Goal: Task Accomplishment & Management: Use online tool/utility

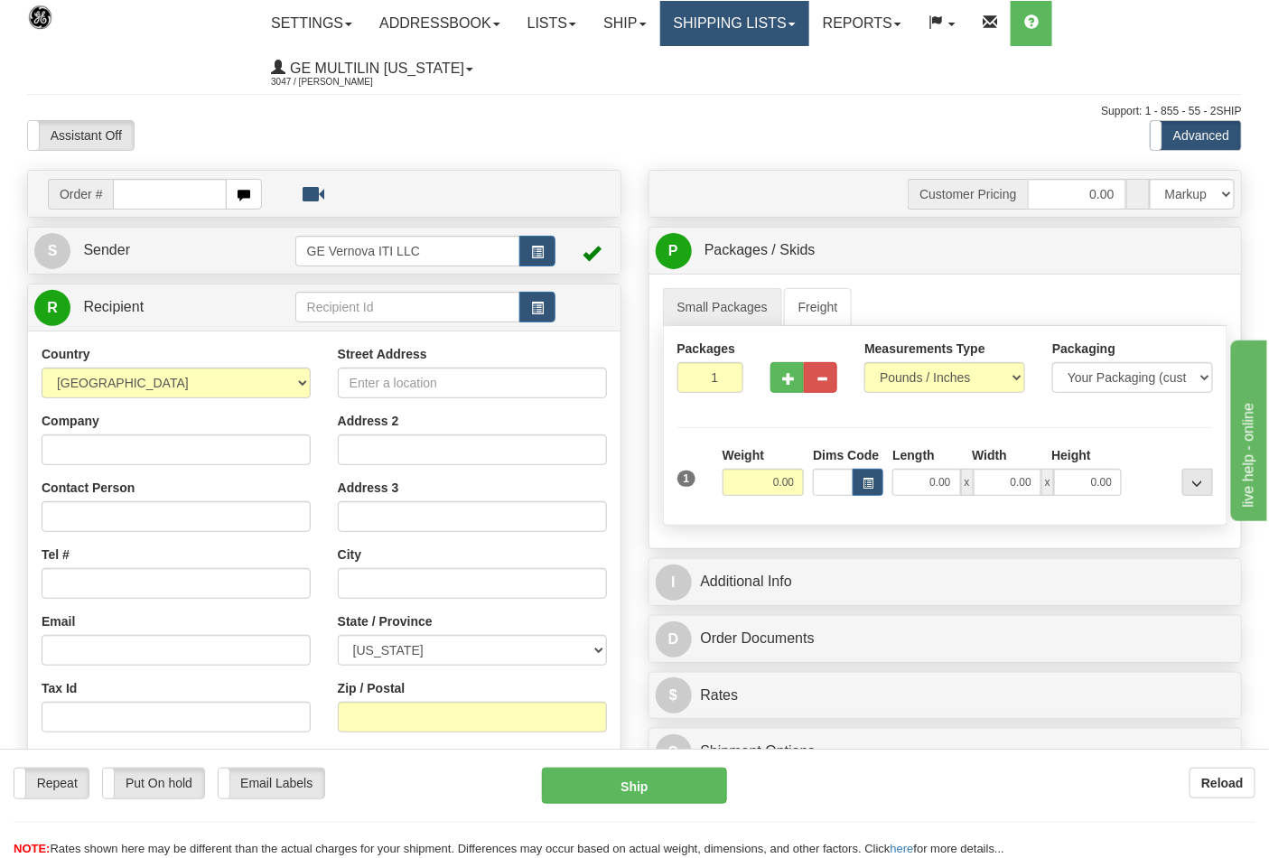
click at [696, 34] on link "Shipping lists" at bounding box center [734, 23] width 149 height 45
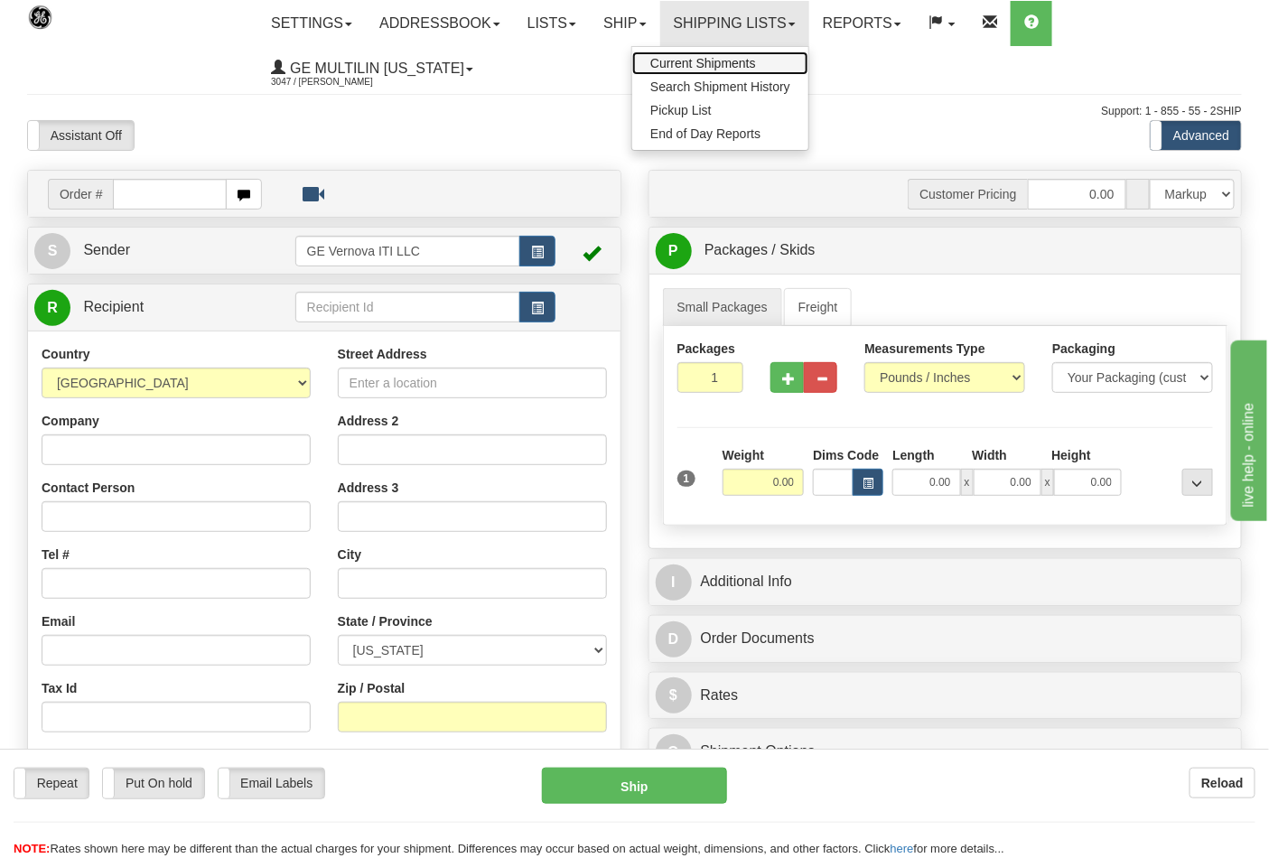
click at [707, 69] on span "Current Shipments" at bounding box center [704, 63] width 106 height 14
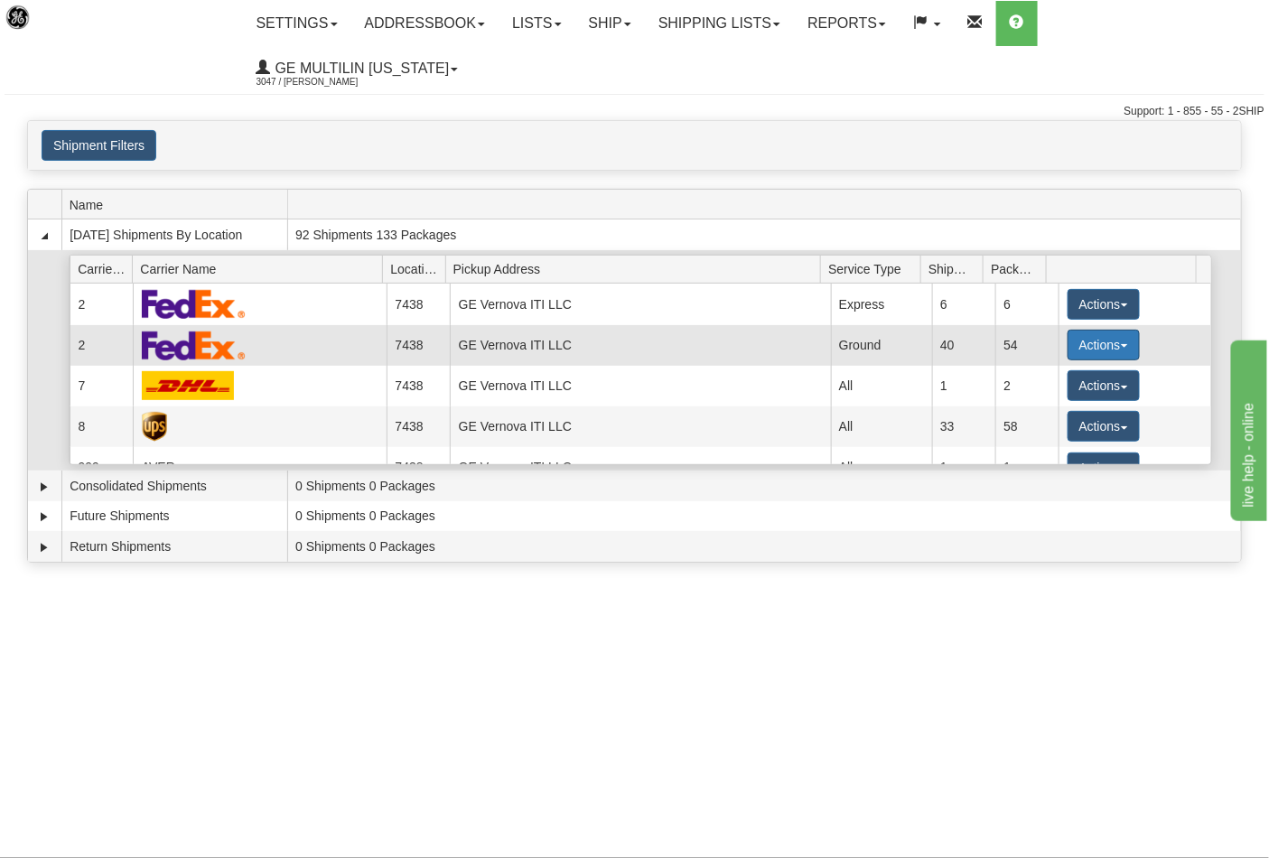
click at [1090, 330] on button "Actions" at bounding box center [1104, 345] width 72 height 31
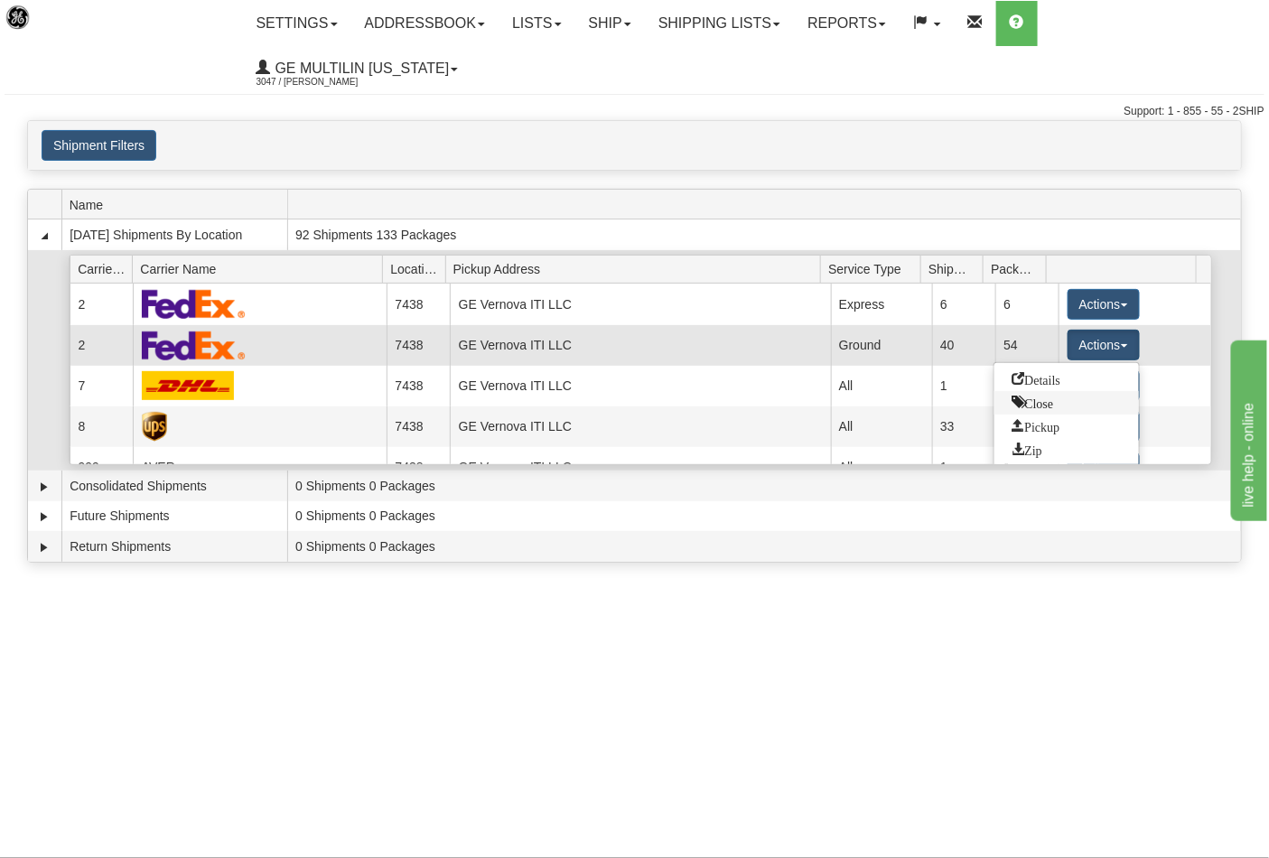
click at [1050, 396] on span "Close" at bounding box center [1034, 402] width 42 height 13
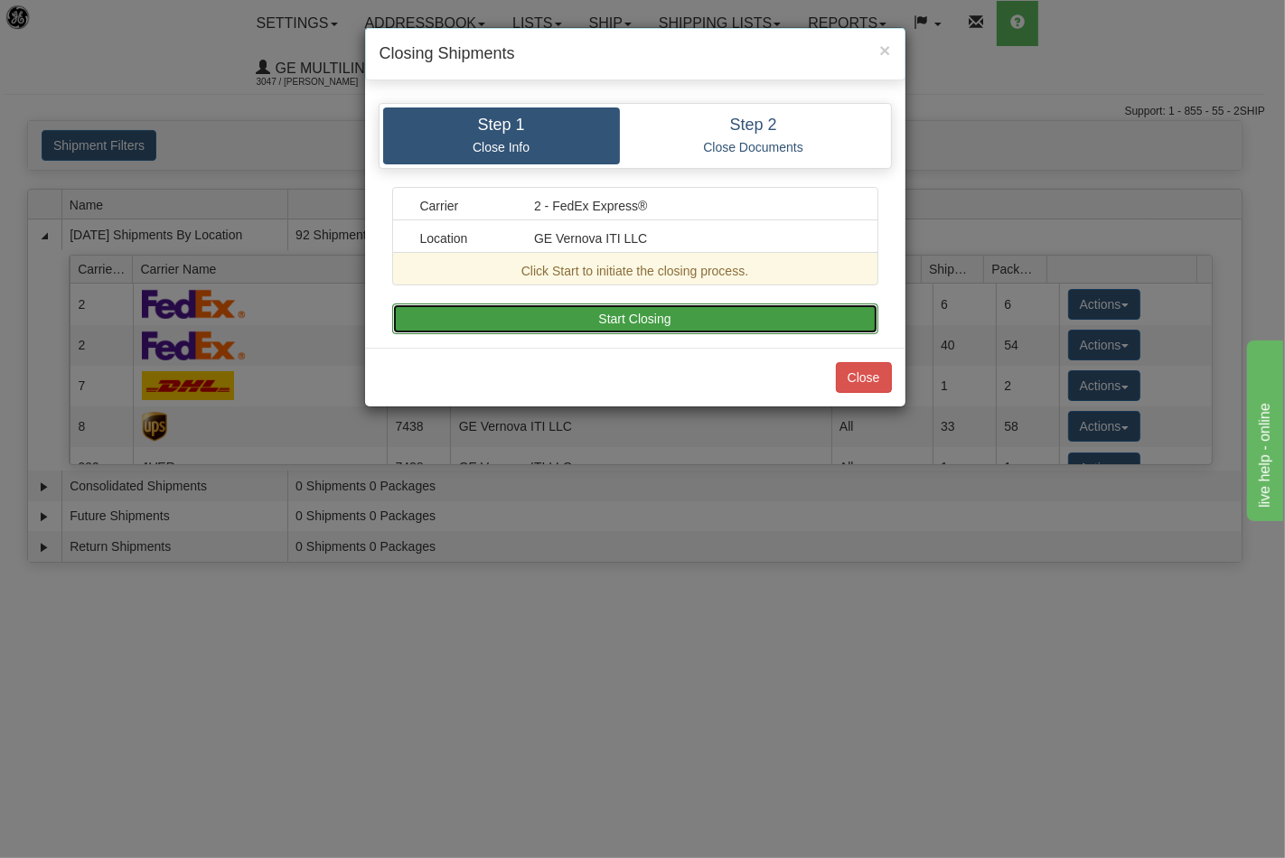
click at [710, 326] on button "Start Closing" at bounding box center [635, 319] width 486 height 31
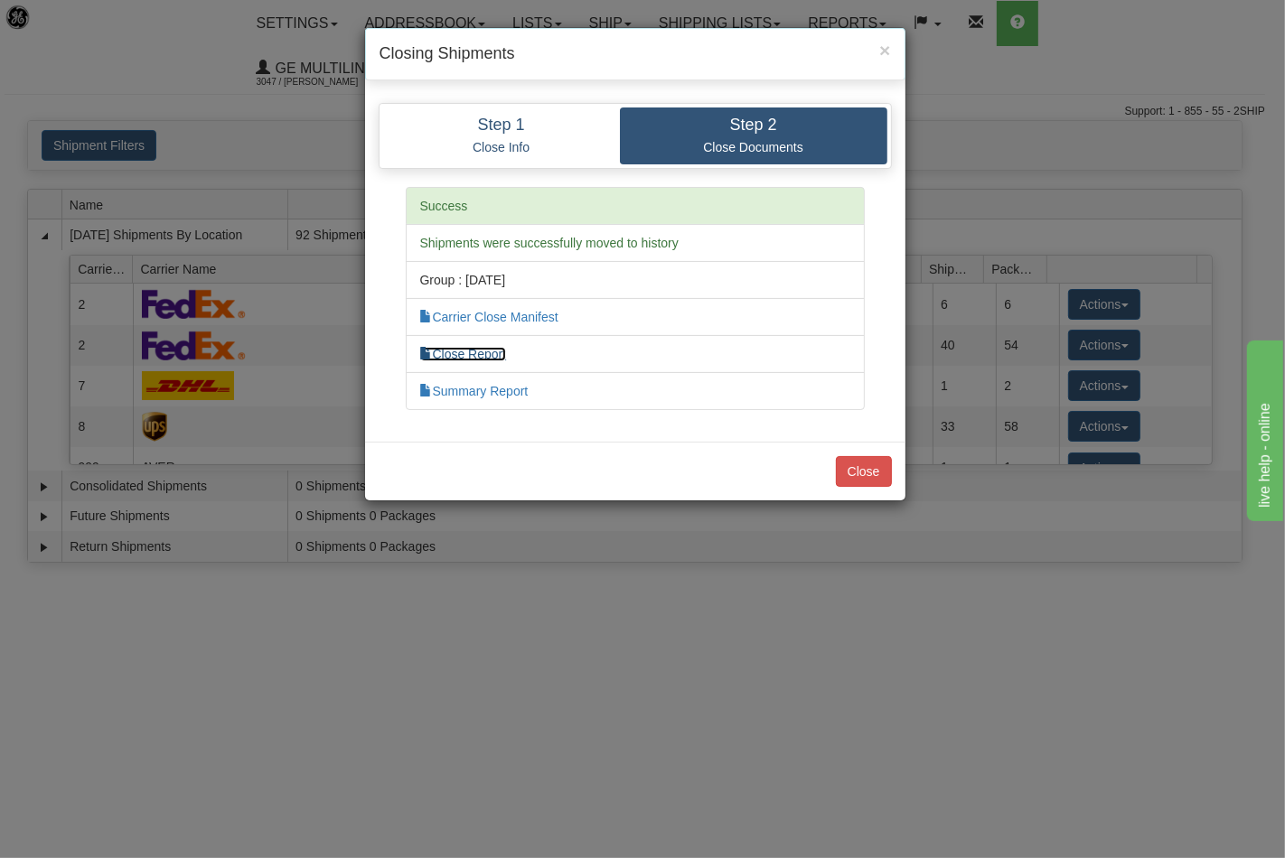
click at [493, 348] on link "Close Report" at bounding box center [463, 354] width 87 height 14
click at [868, 465] on button "Close" at bounding box center [864, 471] width 56 height 31
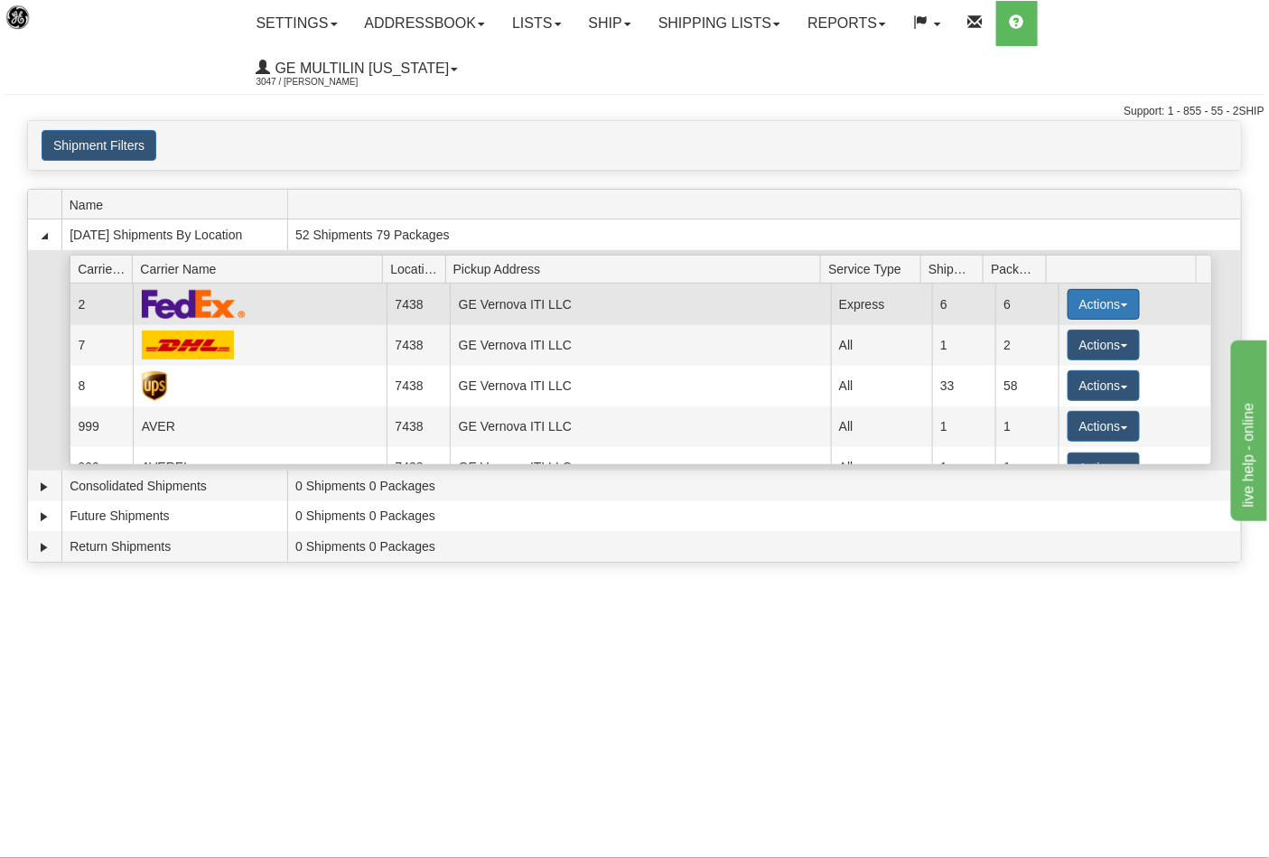
click at [1085, 289] on button "Actions" at bounding box center [1104, 304] width 72 height 31
click at [1080, 289] on button "Actions" at bounding box center [1104, 304] width 72 height 31
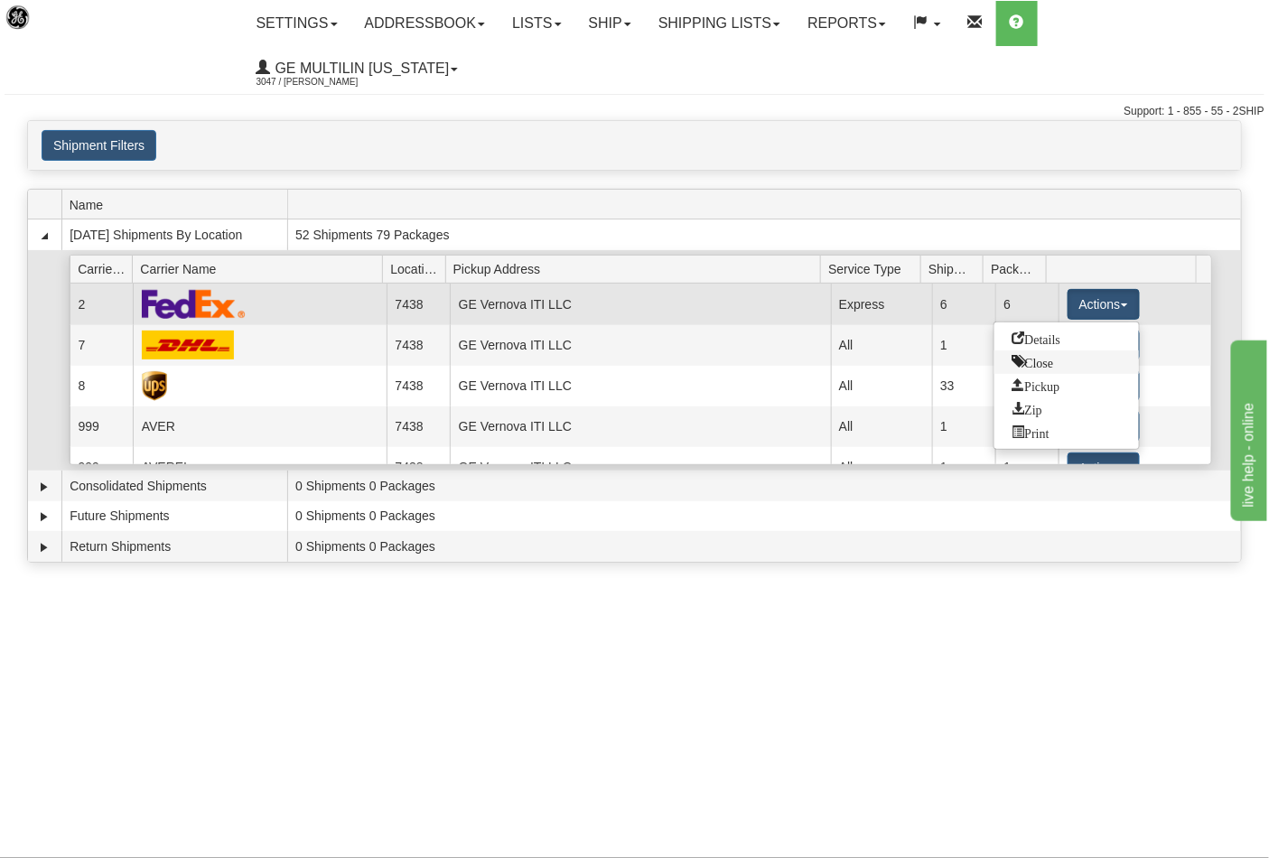
click at [1052, 355] on span "Close" at bounding box center [1034, 361] width 42 height 13
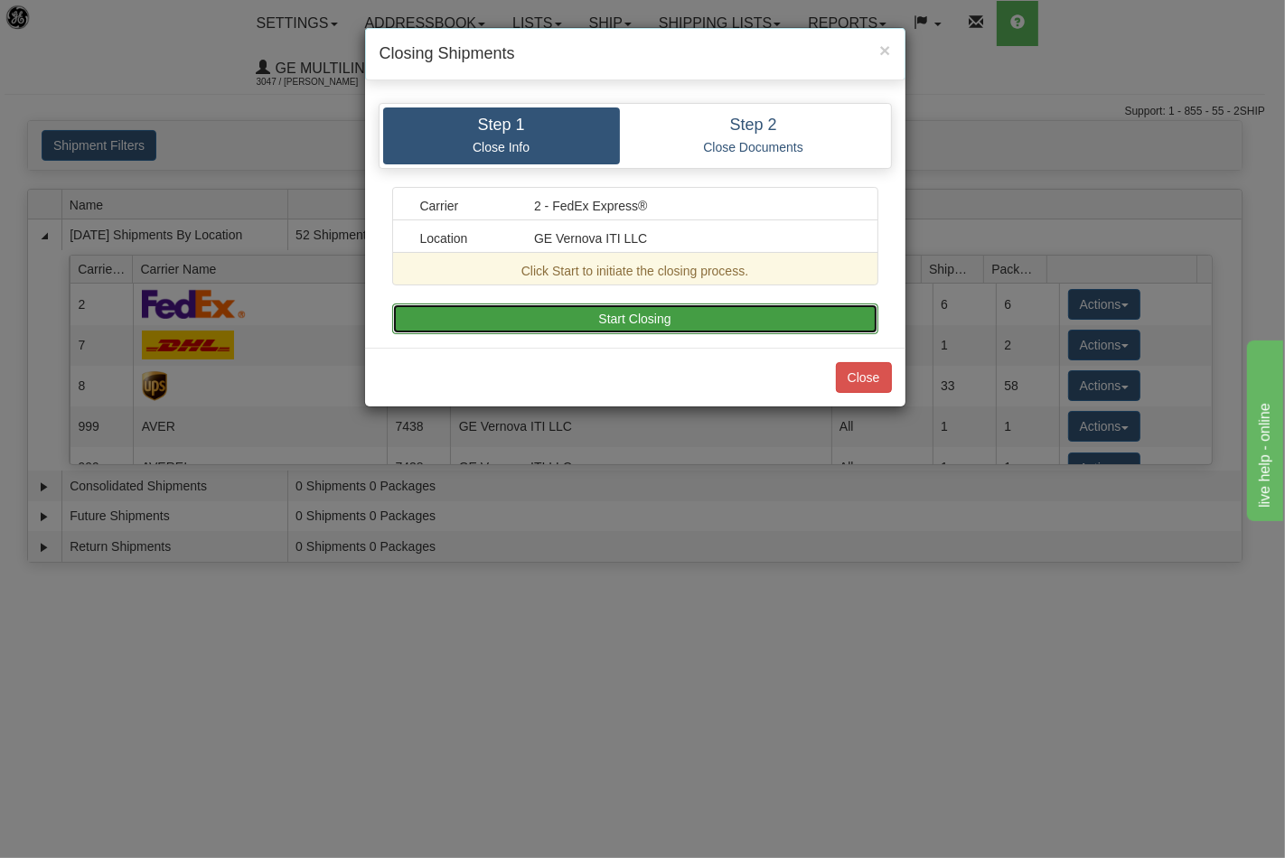
click at [670, 309] on button "Start Closing" at bounding box center [635, 319] width 486 height 31
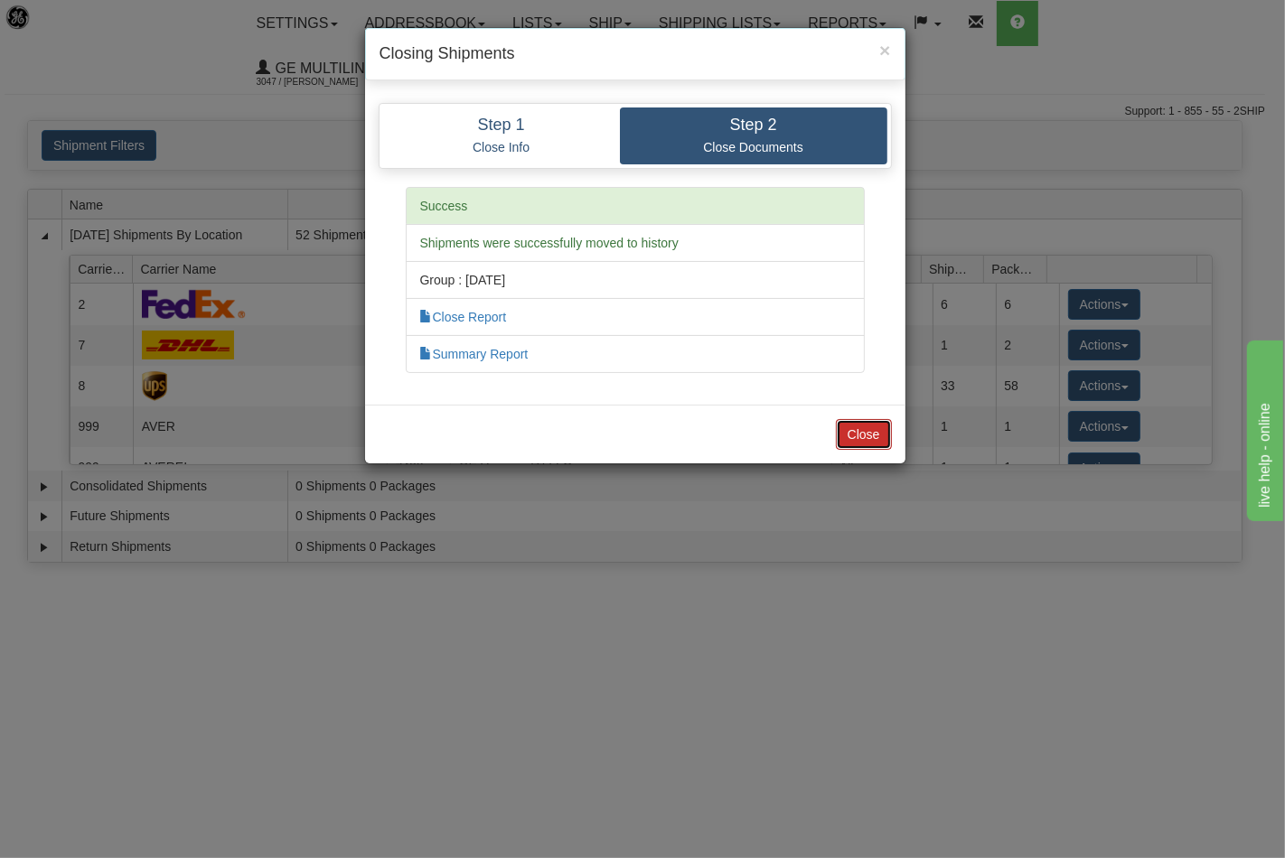
click at [869, 419] on button "Close" at bounding box center [864, 434] width 56 height 31
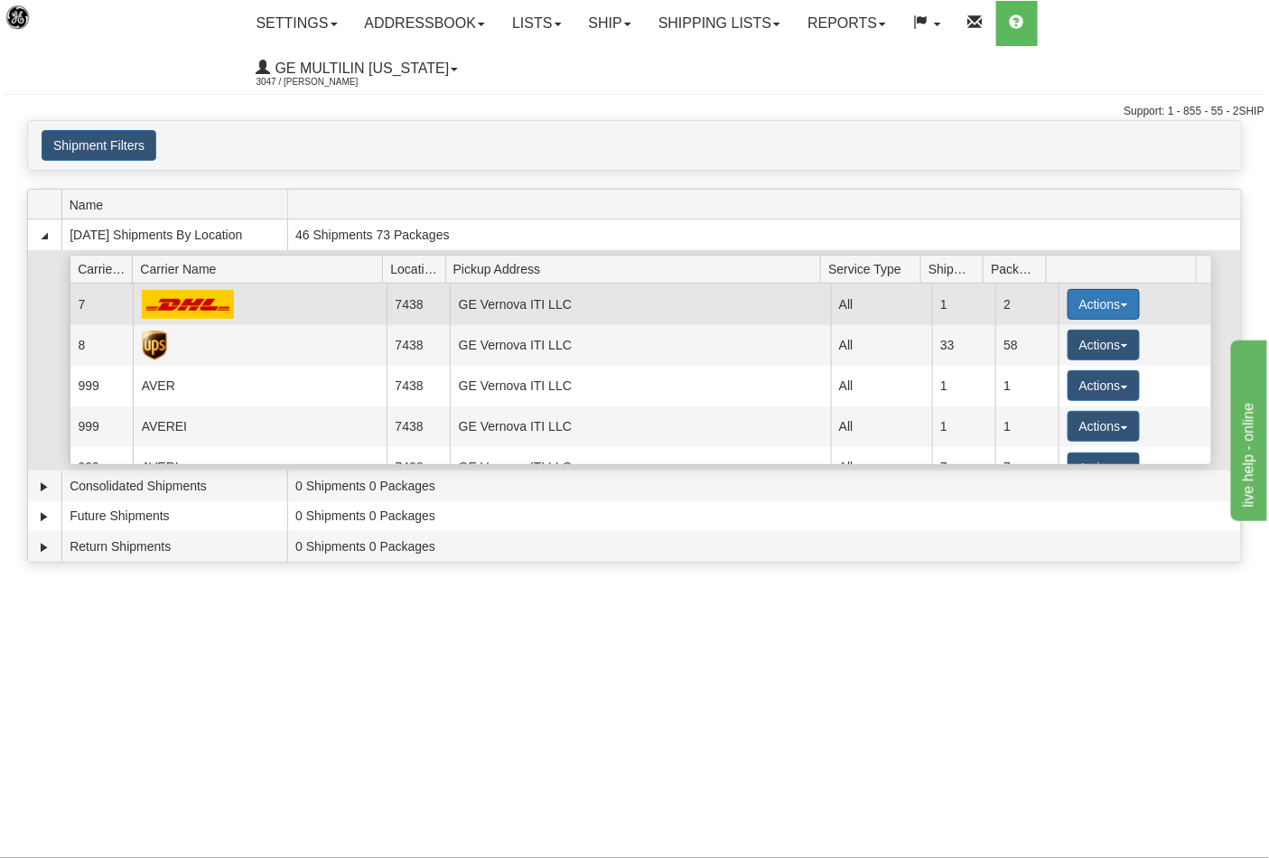
click at [1076, 289] on button "Actions" at bounding box center [1104, 304] width 72 height 31
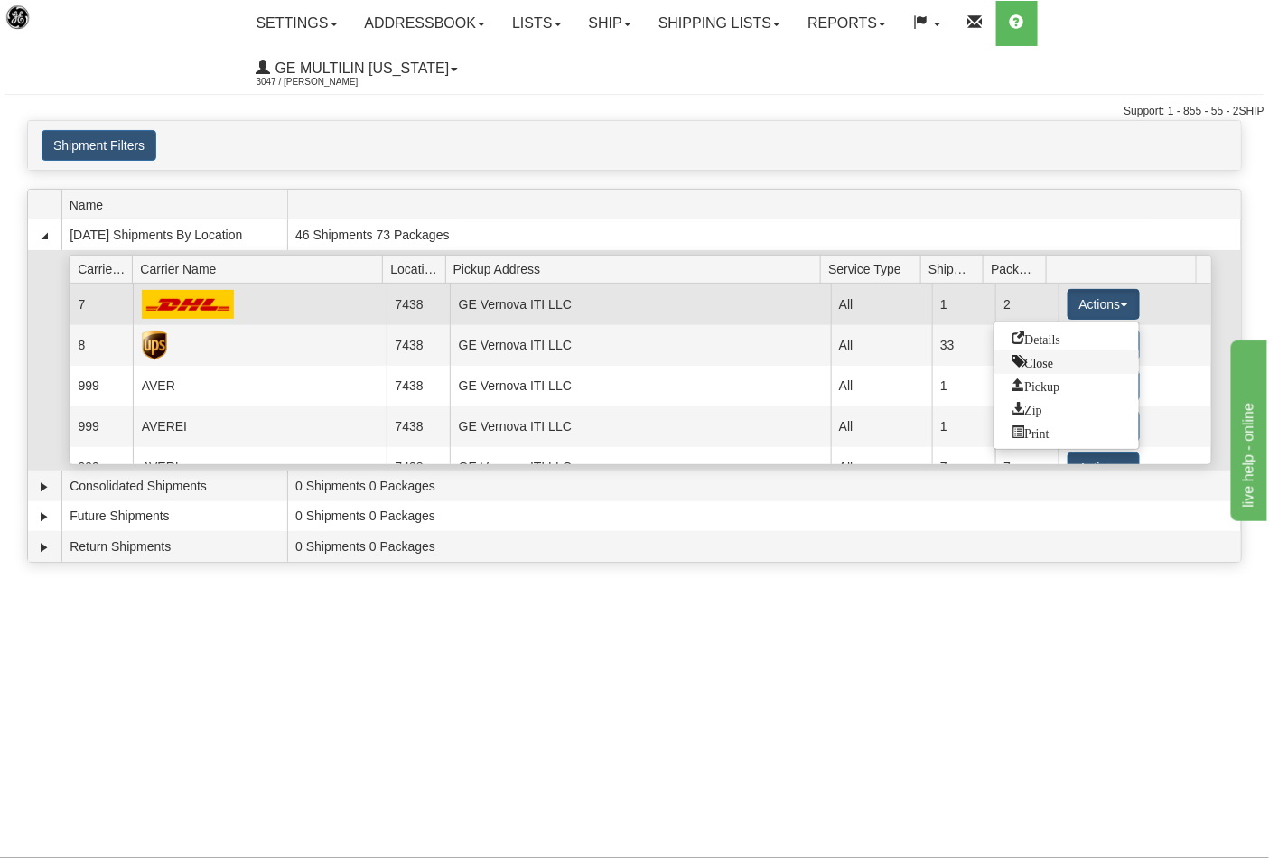
click at [1042, 355] on span "Close" at bounding box center [1034, 361] width 42 height 13
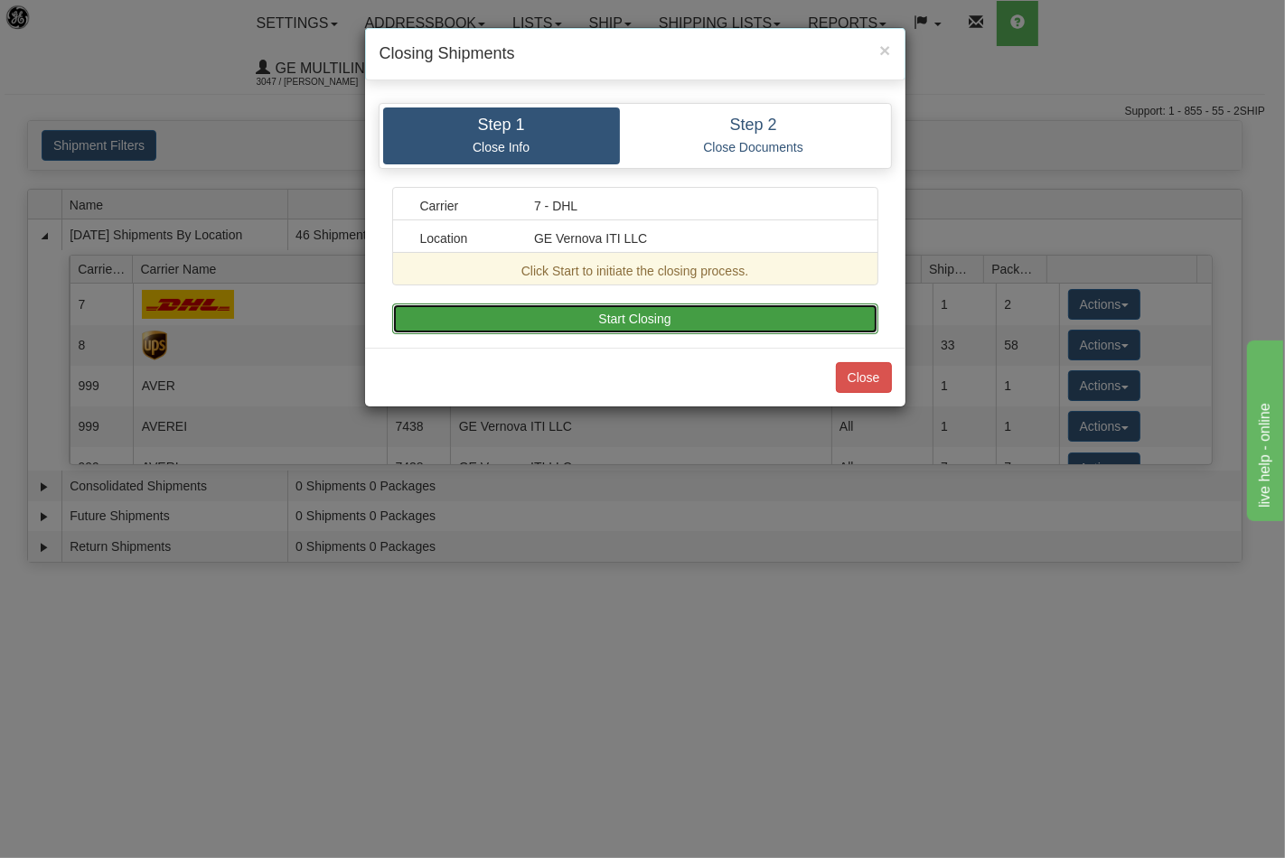
click at [760, 323] on button "Start Closing" at bounding box center [635, 319] width 486 height 31
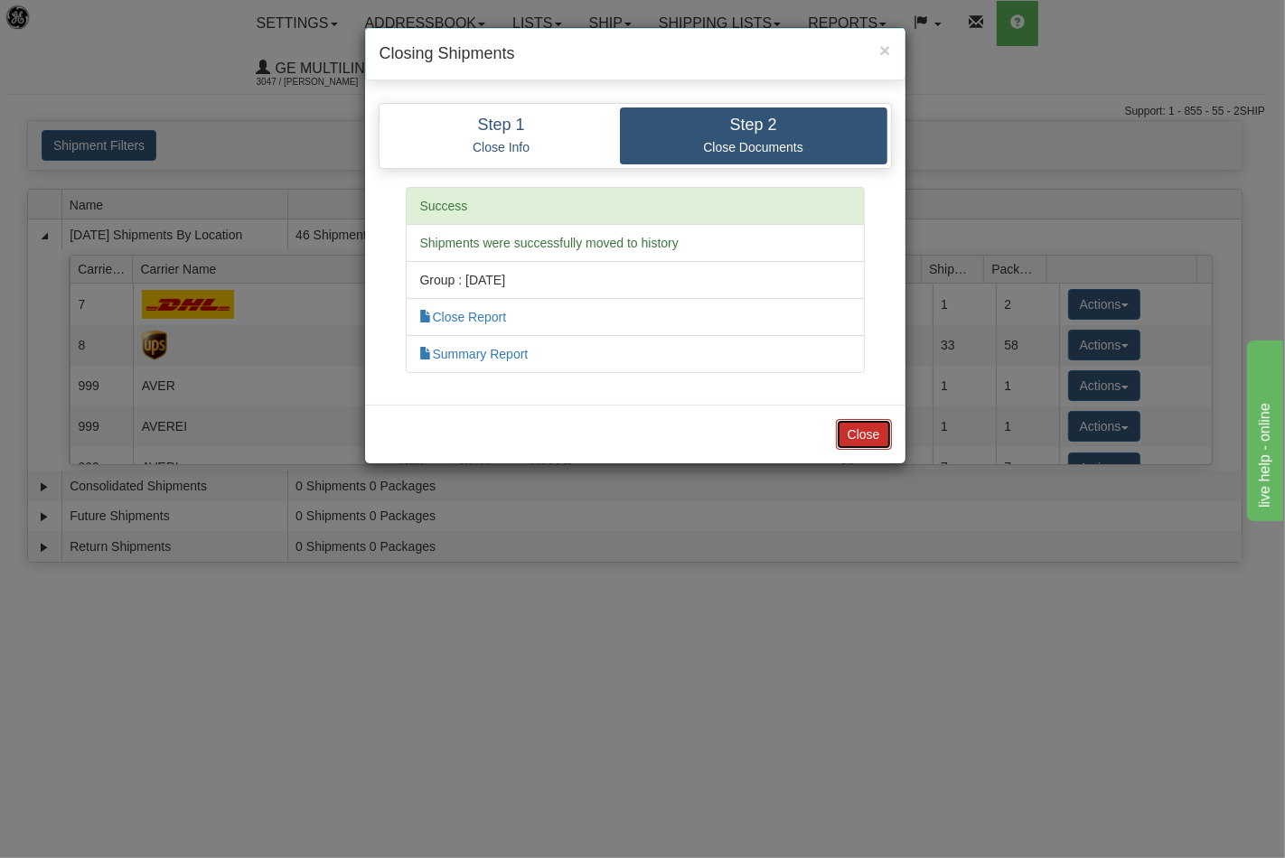
click at [870, 421] on button "Close" at bounding box center [864, 434] width 56 height 31
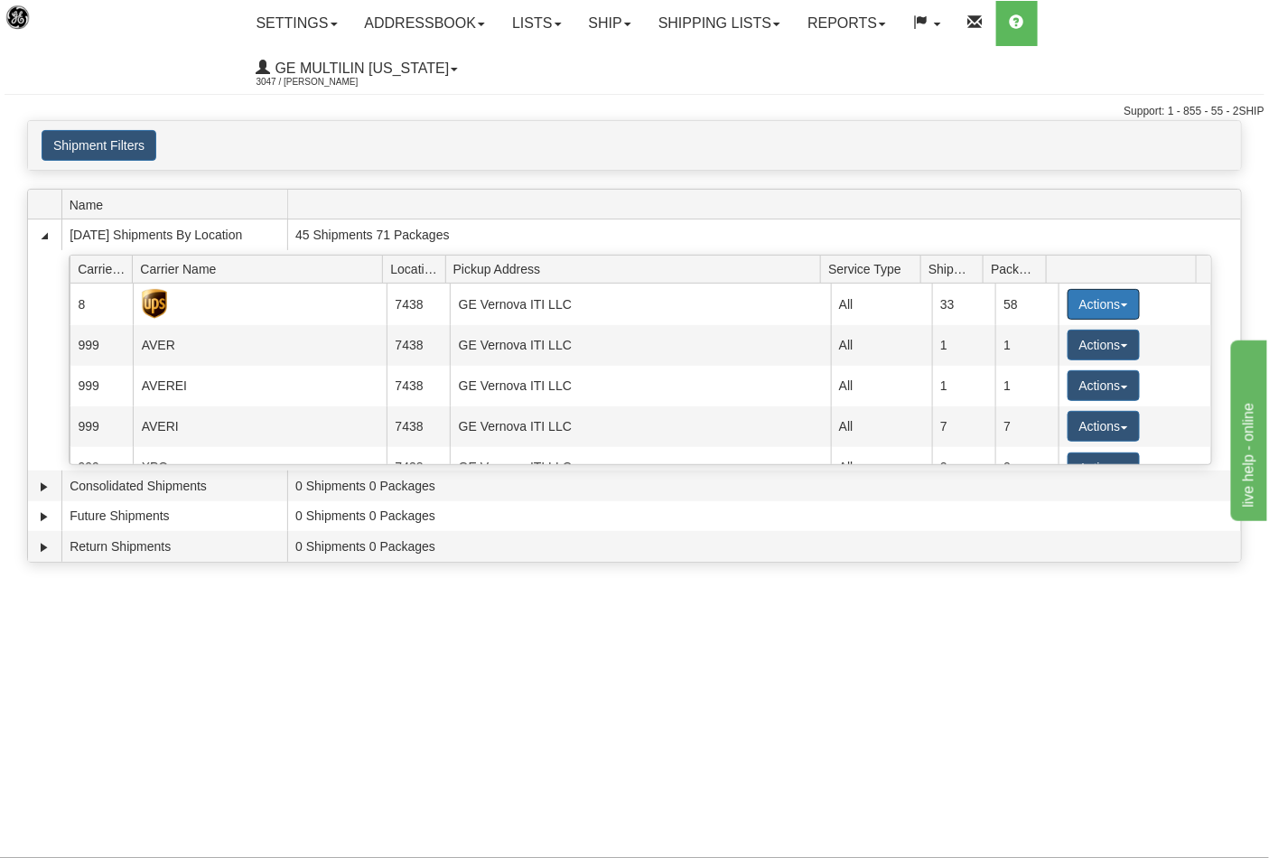
click at [1077, 289] on button "Actions" at bounding box center [1104, 304] width 72 height 31
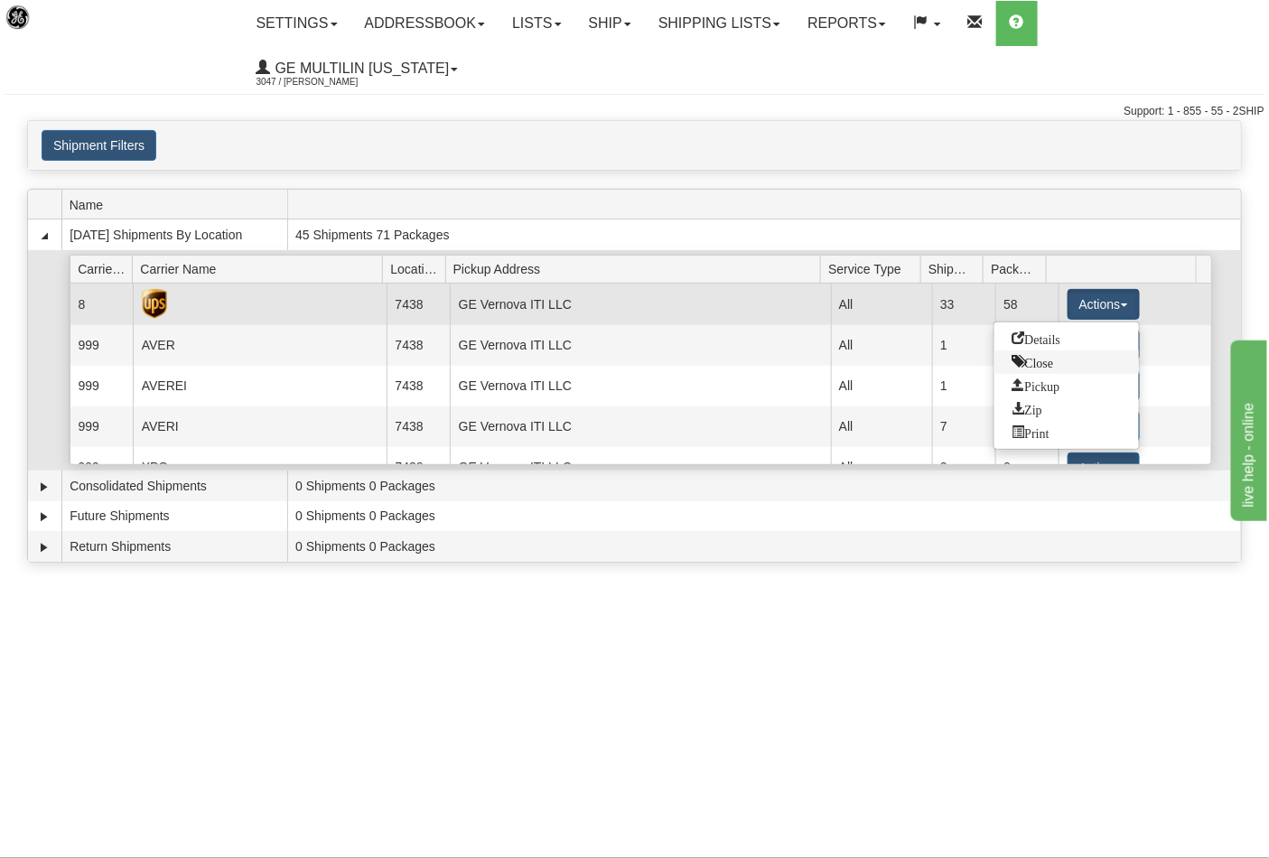
click at [1013, 355] on span "Close" at bounding box center [1034, 361] width 42 height 13
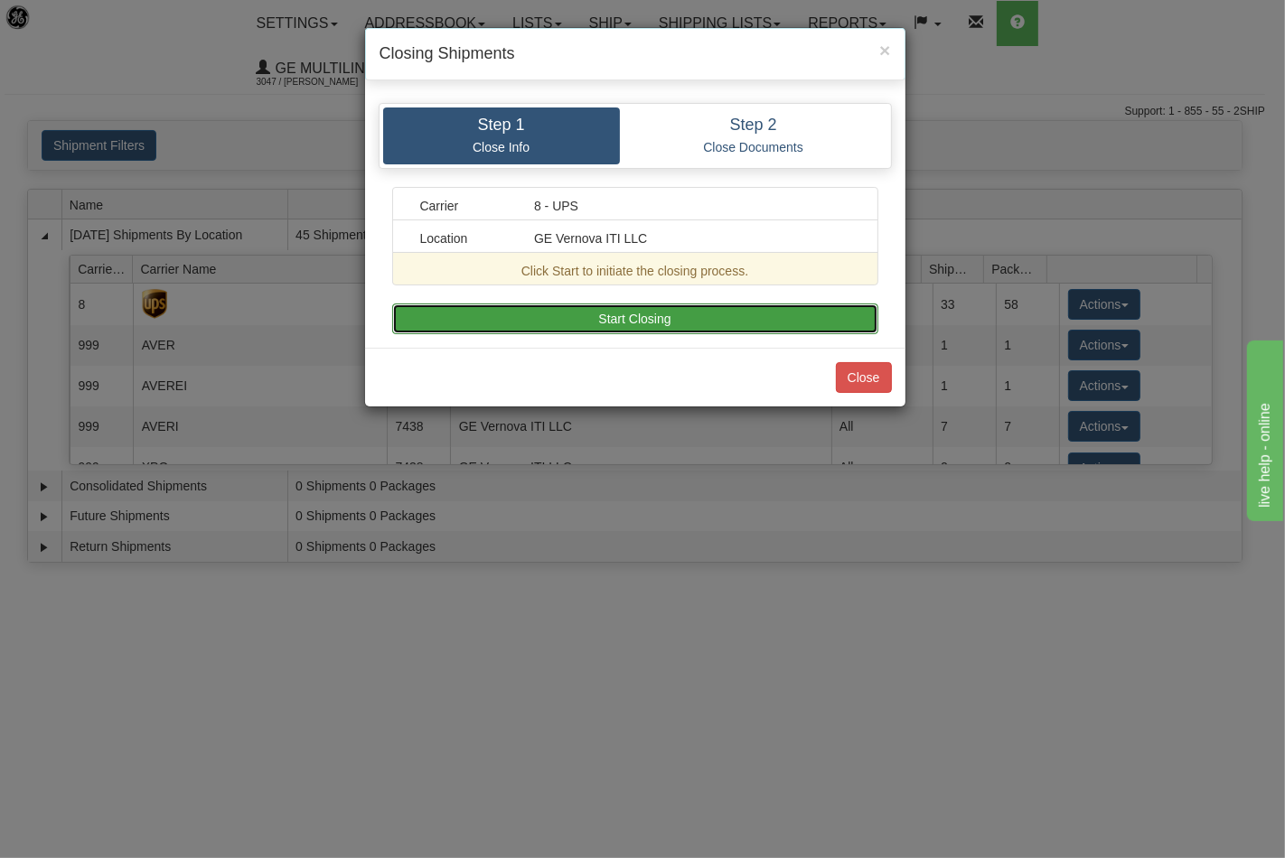
click at [723, 330] on button "Start Closing" at bounding box center [635, 319] width 486 height 31
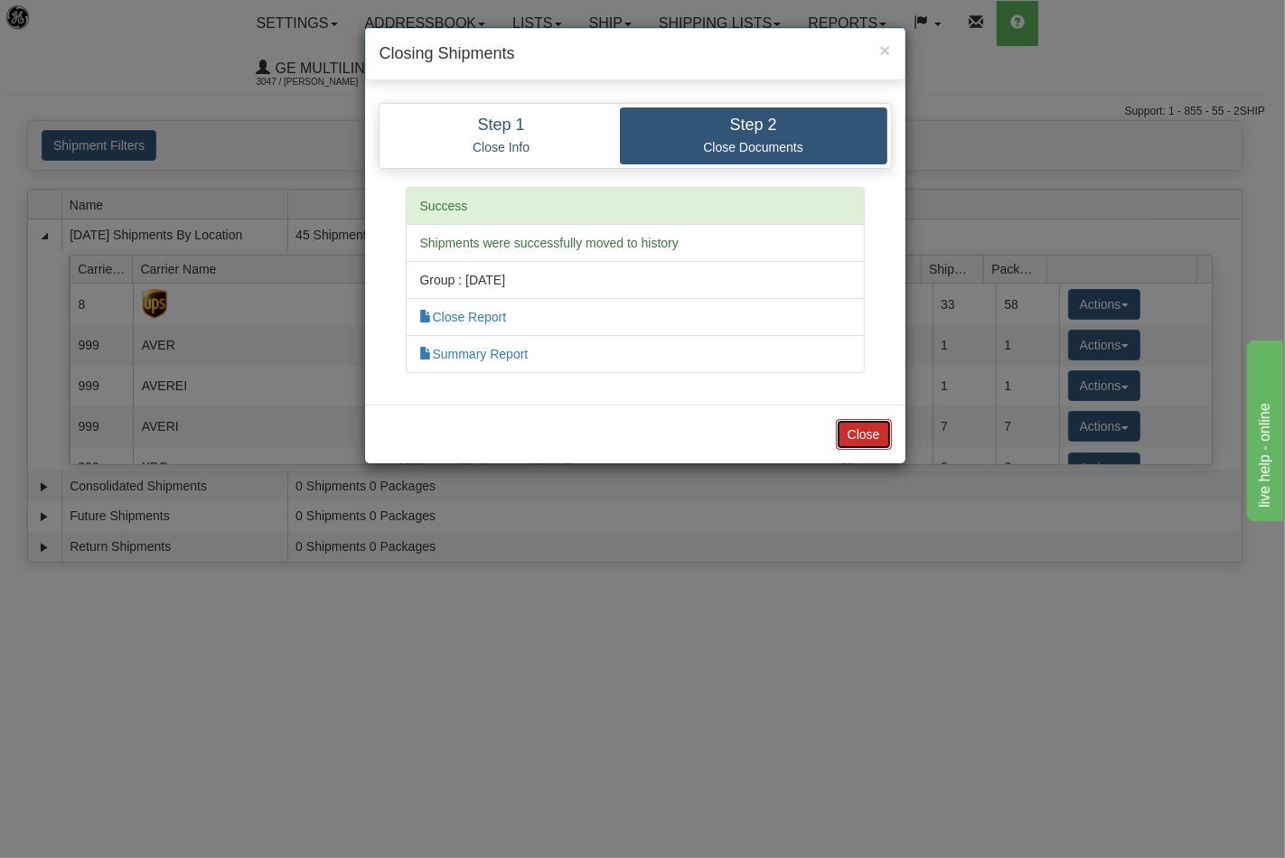
click at [871, 430] on button "Close" at bounding box center [864, 434] width 56 height 31
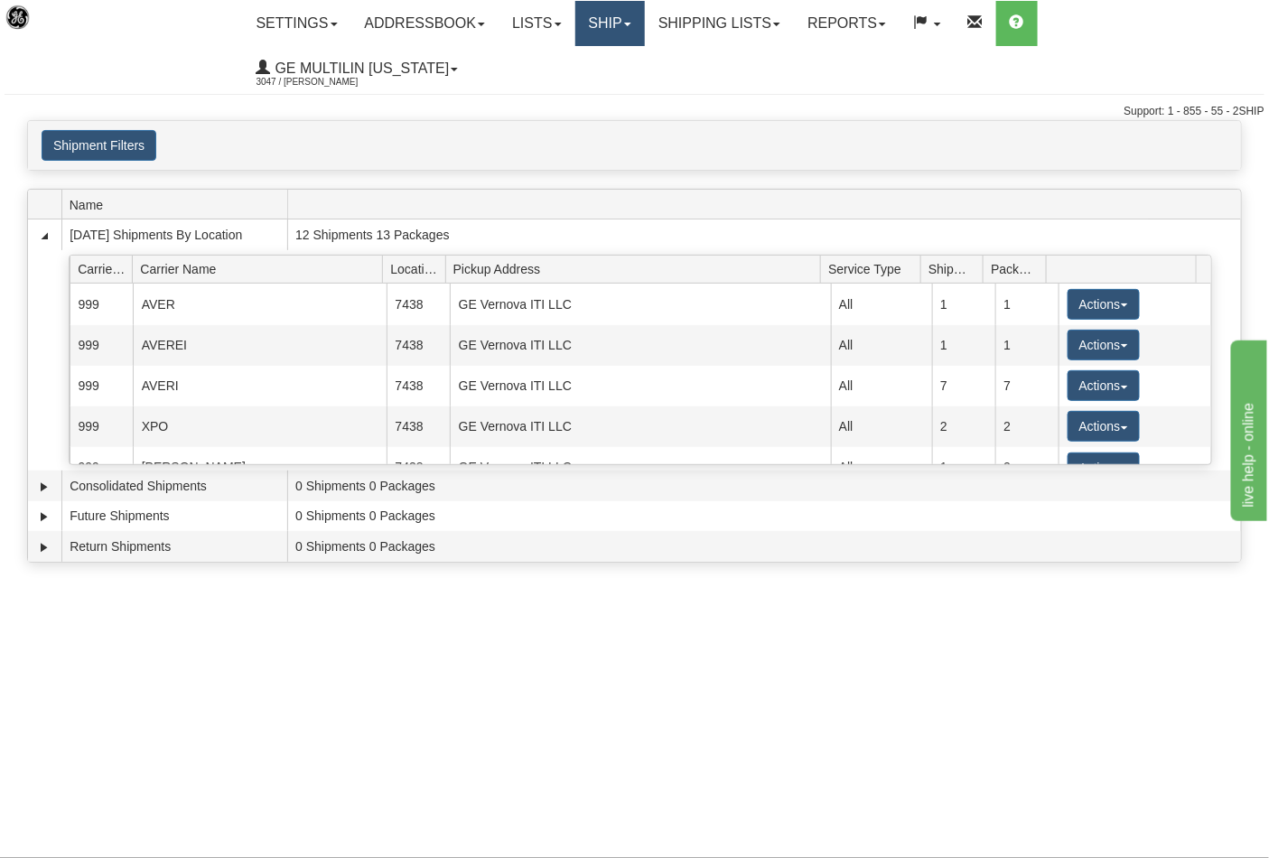
click at [594, 23] on link "Ship" at bounding box center [611, 23] width 70 height 45
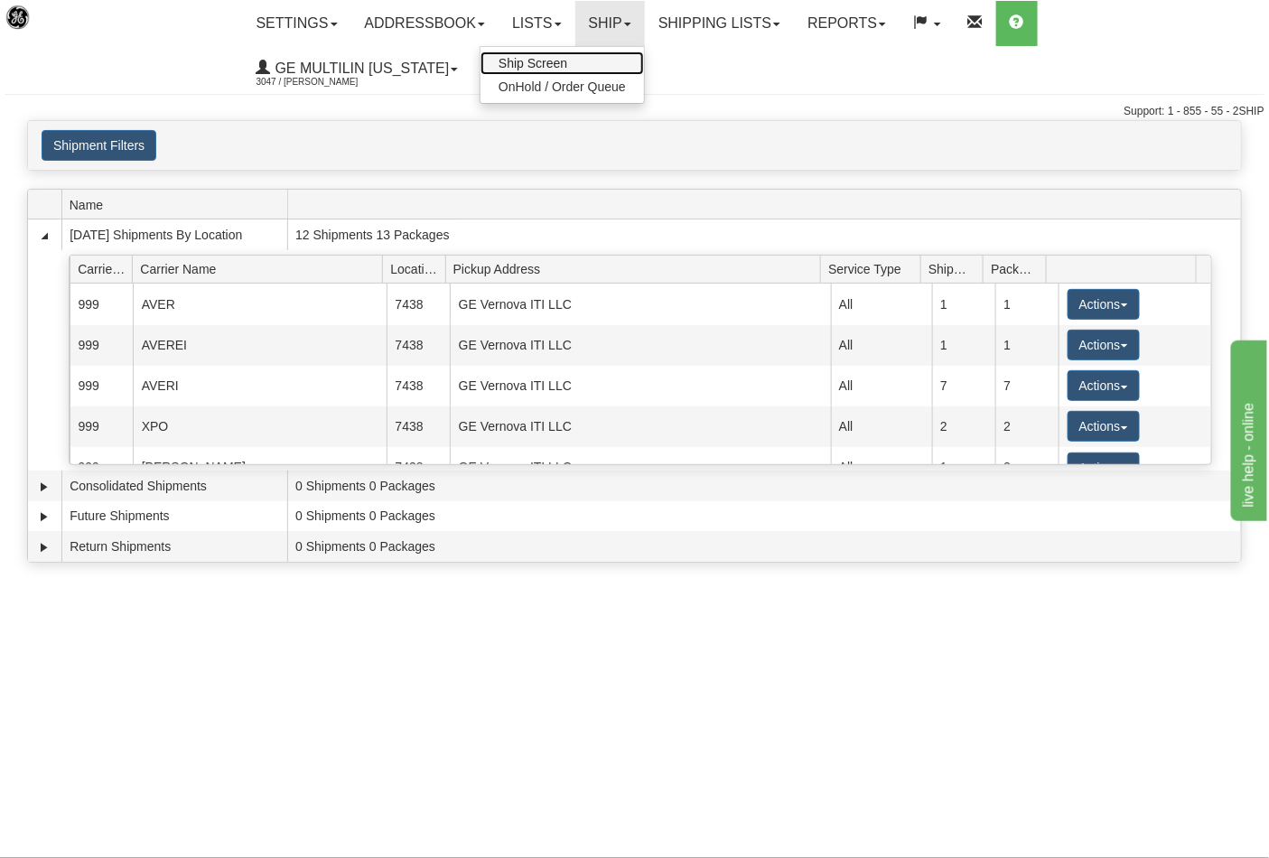
click at [597, 52] on link "Ship Screen" at bounding box center [563, 63] width 164 height 23
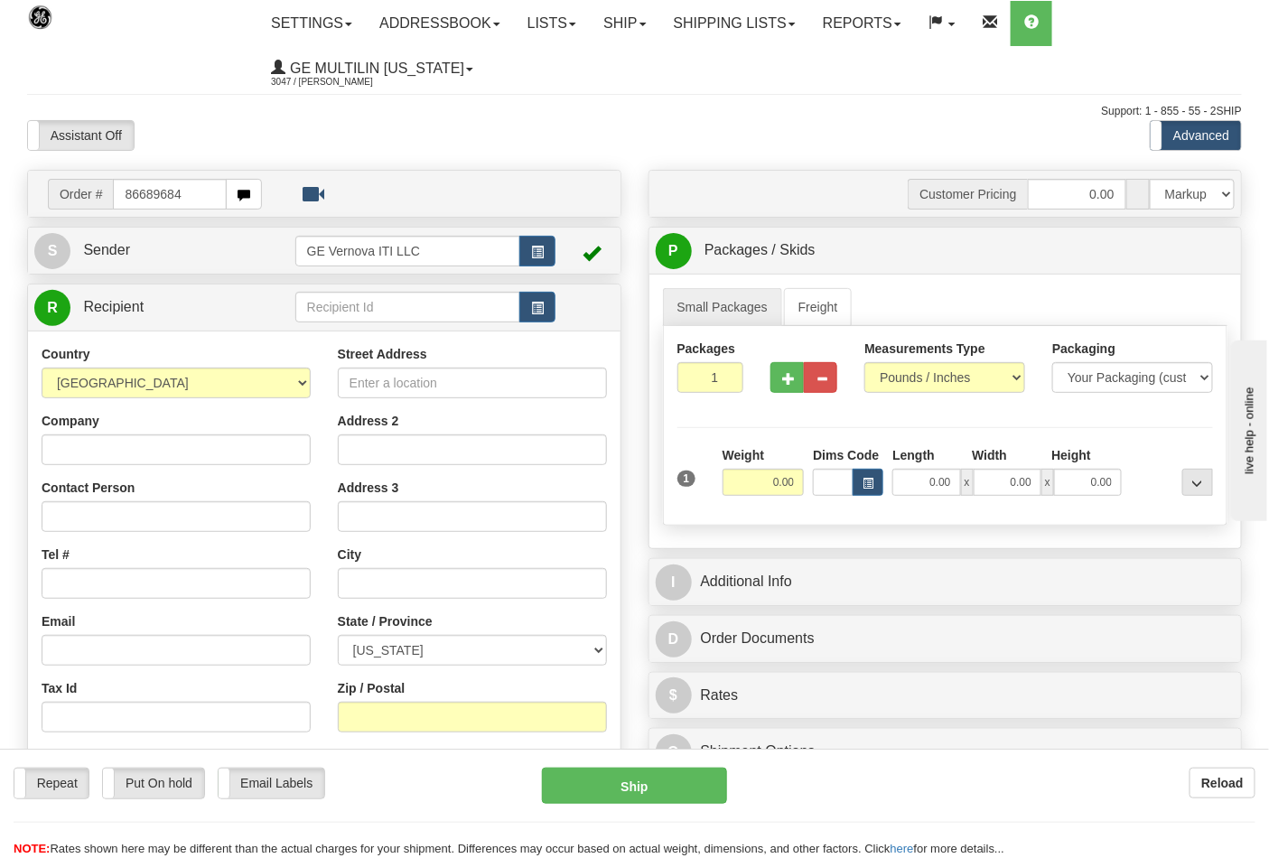
type input "86689684"
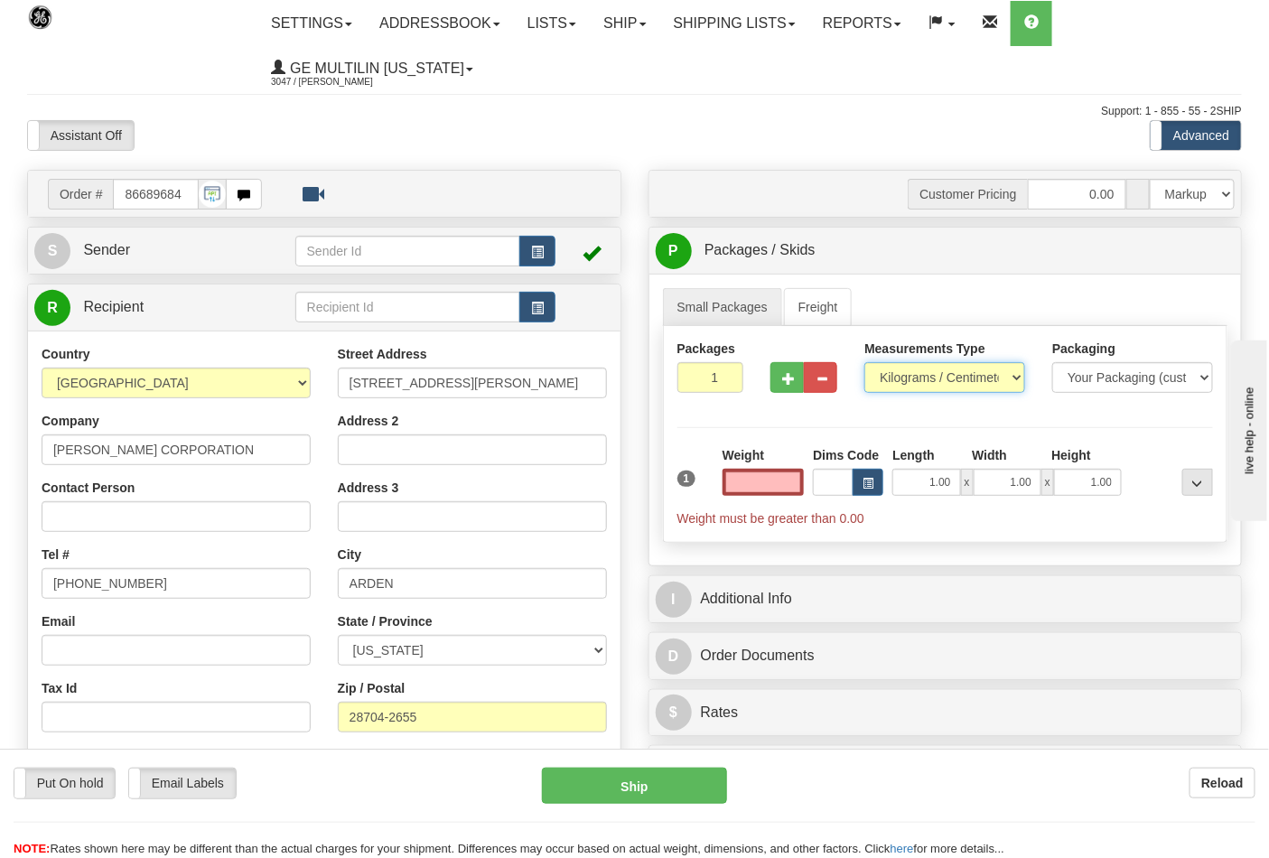
type input "0.00"
click at [910, 376] on select "Pounds / Inches Kilograms / Centimeters" at bounding box center [945, 377] width 161 height 31
select select "0"
click at [865, 363] on select "Pounds / Inches Kilograms / Centimeters" at bounding box center [945, 377] width 161 height 31
click at [802, 482] on input "0.00" at bounding box center [764, 482] width 82 height 27
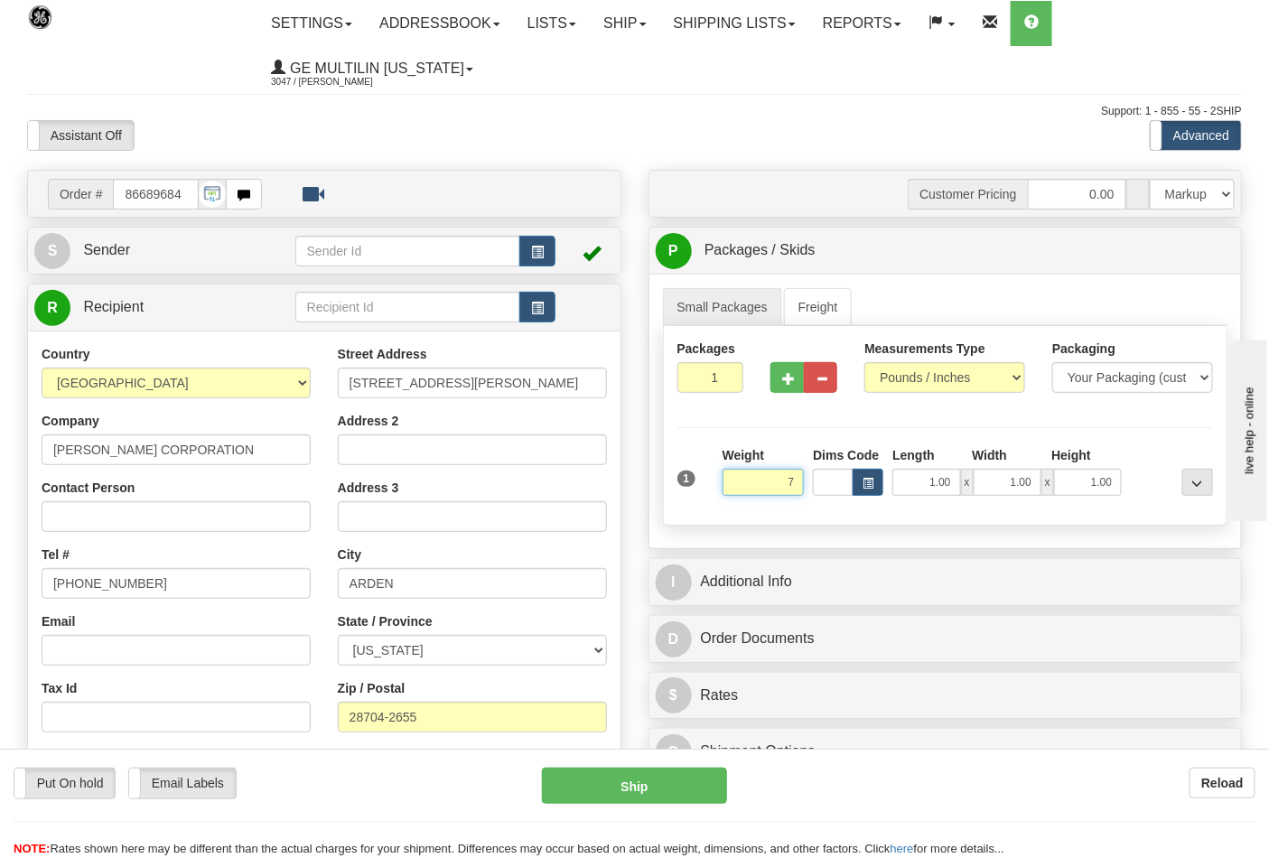
click button "Delete" at bounding box center [0, 0] width 0 height 0
type input "7.00"
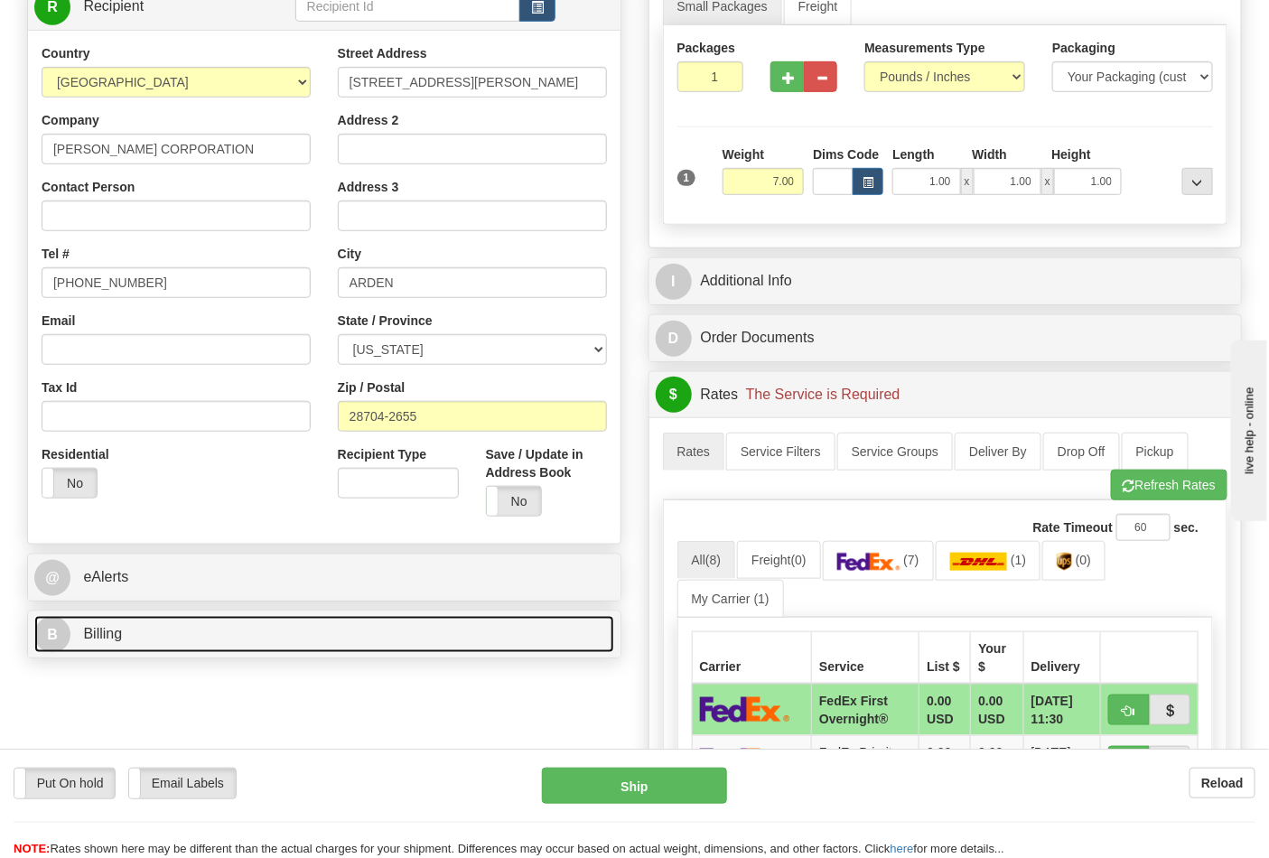
click at [226, 639] on link "B Billing" at bounding box center [324, 634] width 580 height 37
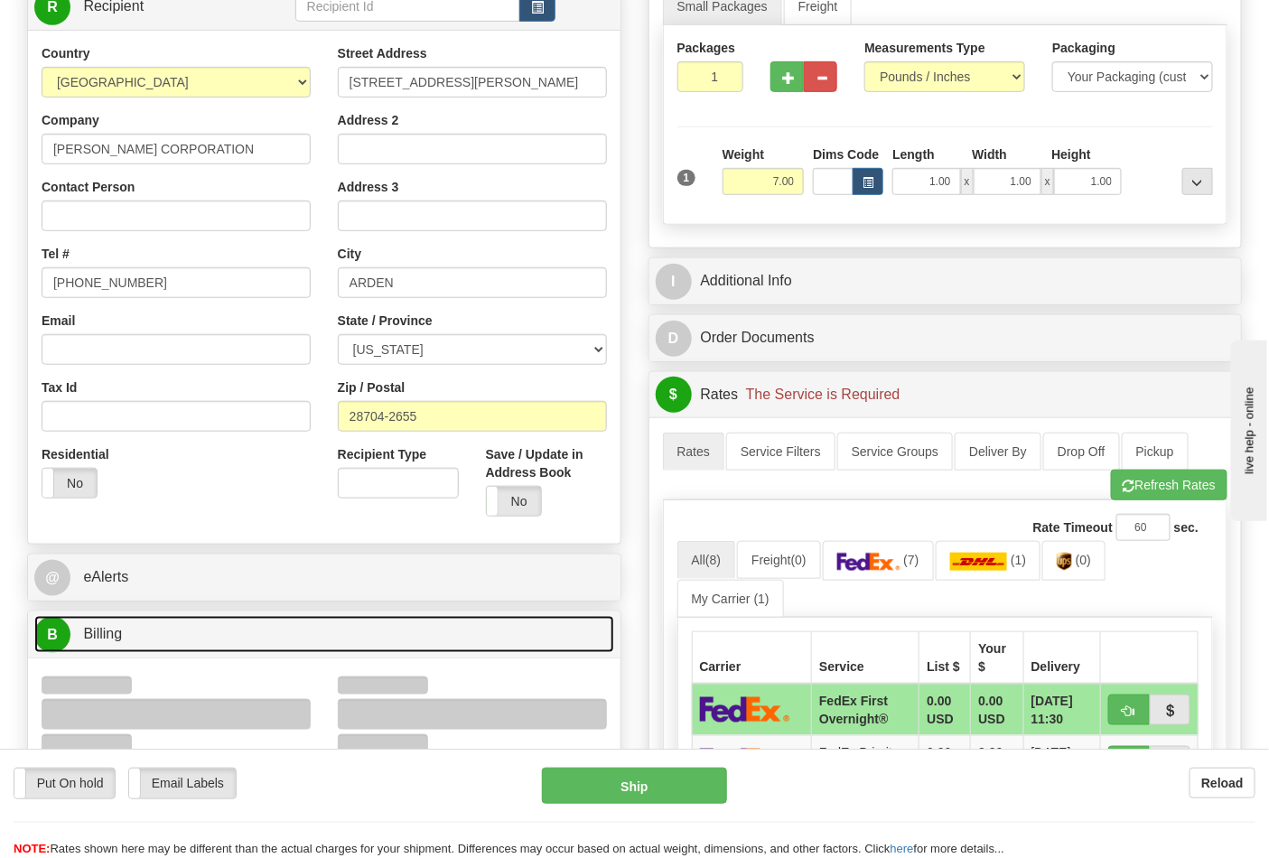
scroll to position [501, 0]
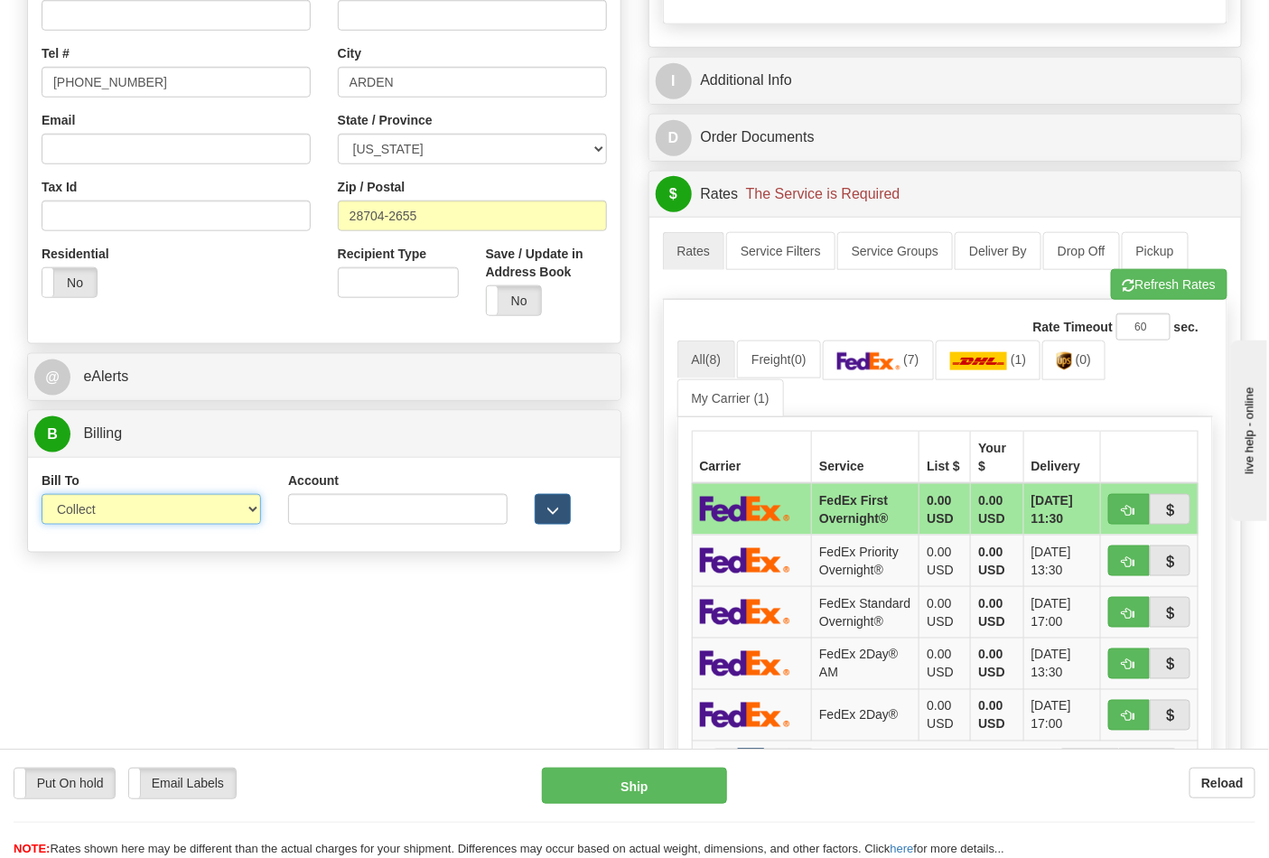
click at [100, 511] on select "Sender Recipient Third Party Collect" at bounding box center [152, 509] width 220 height 31
select select "2"
click at [42, 496] on select "Sender Recipient Third Party Collect" at bounding box center [152, 509] width 220 height 31
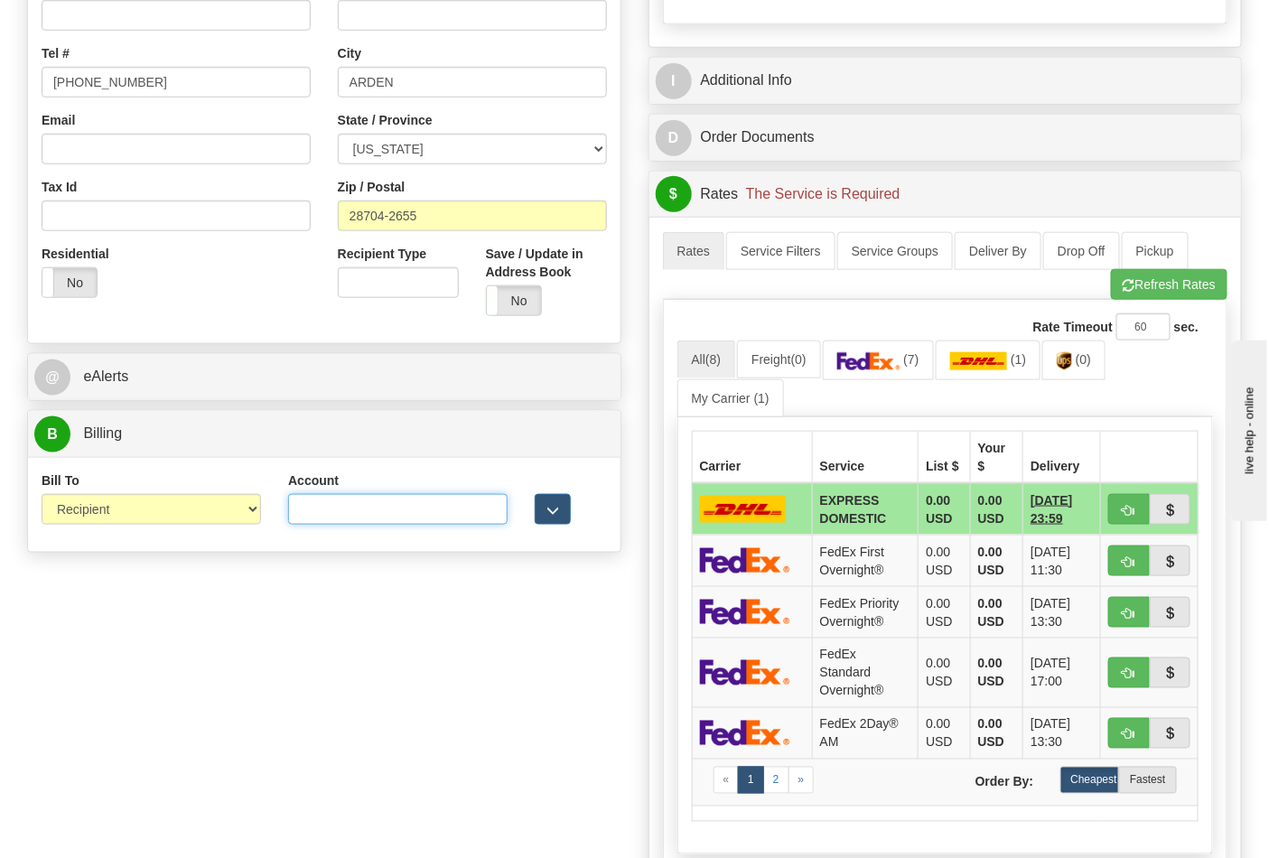
click at [392, 499] on input "Account" at bounding box center [398, 509] width 220 height 31
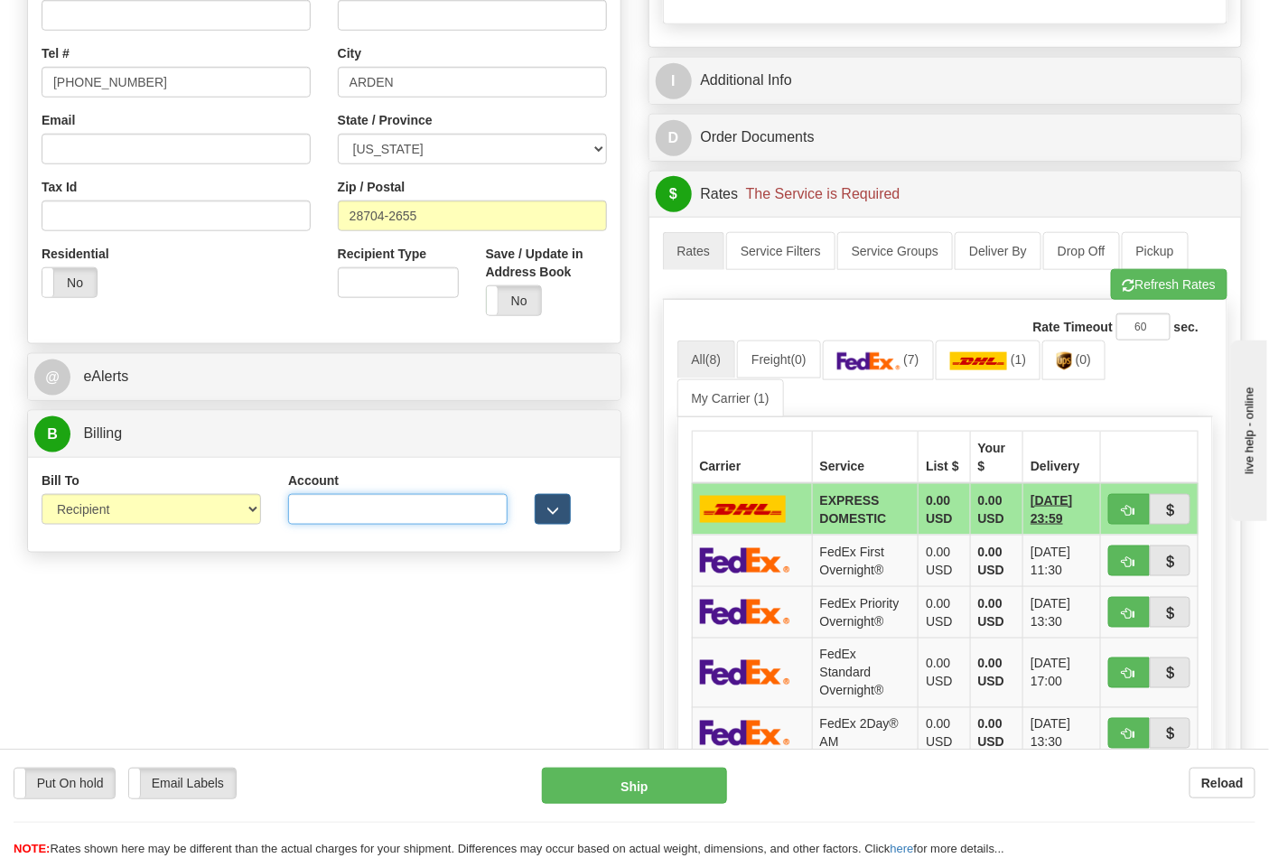
paste input "103014760"
type input "103014760"
click at [874, 360] on img at bounding box center [869, 361] width 63 height 18
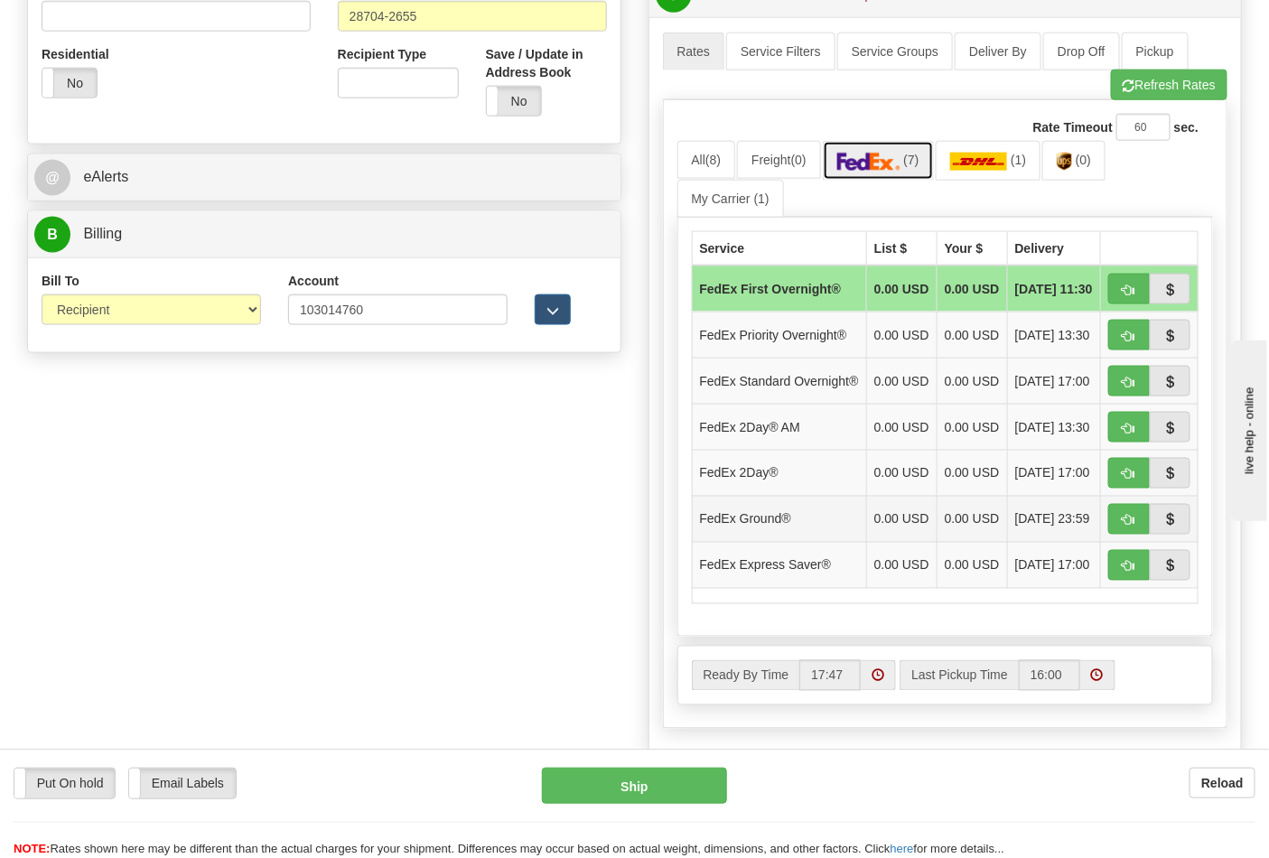
scroll to position [702, 0]
click at [1134, 526] on span "button" at bounding box center [1129, 520] width 13 height 12
type input "92"
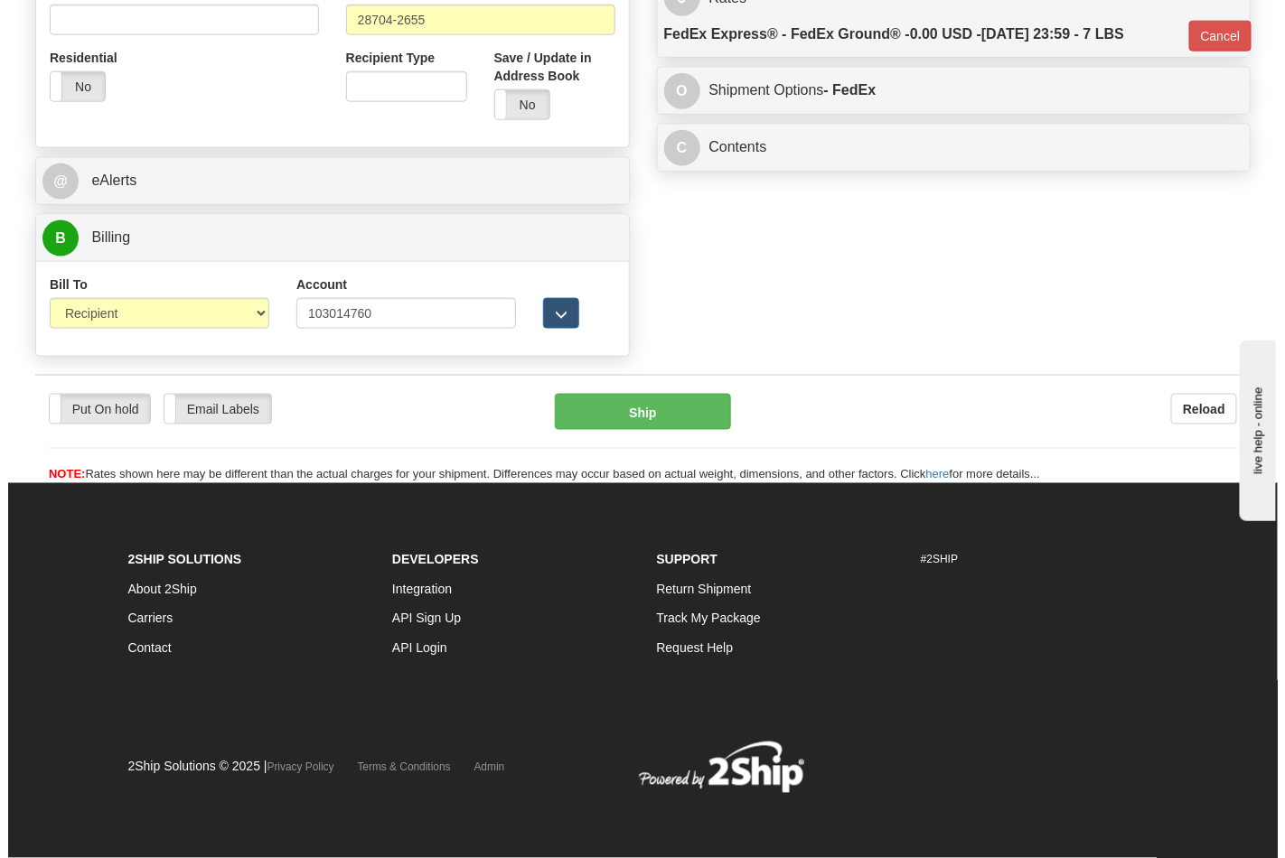
scroll to position [674, 0]
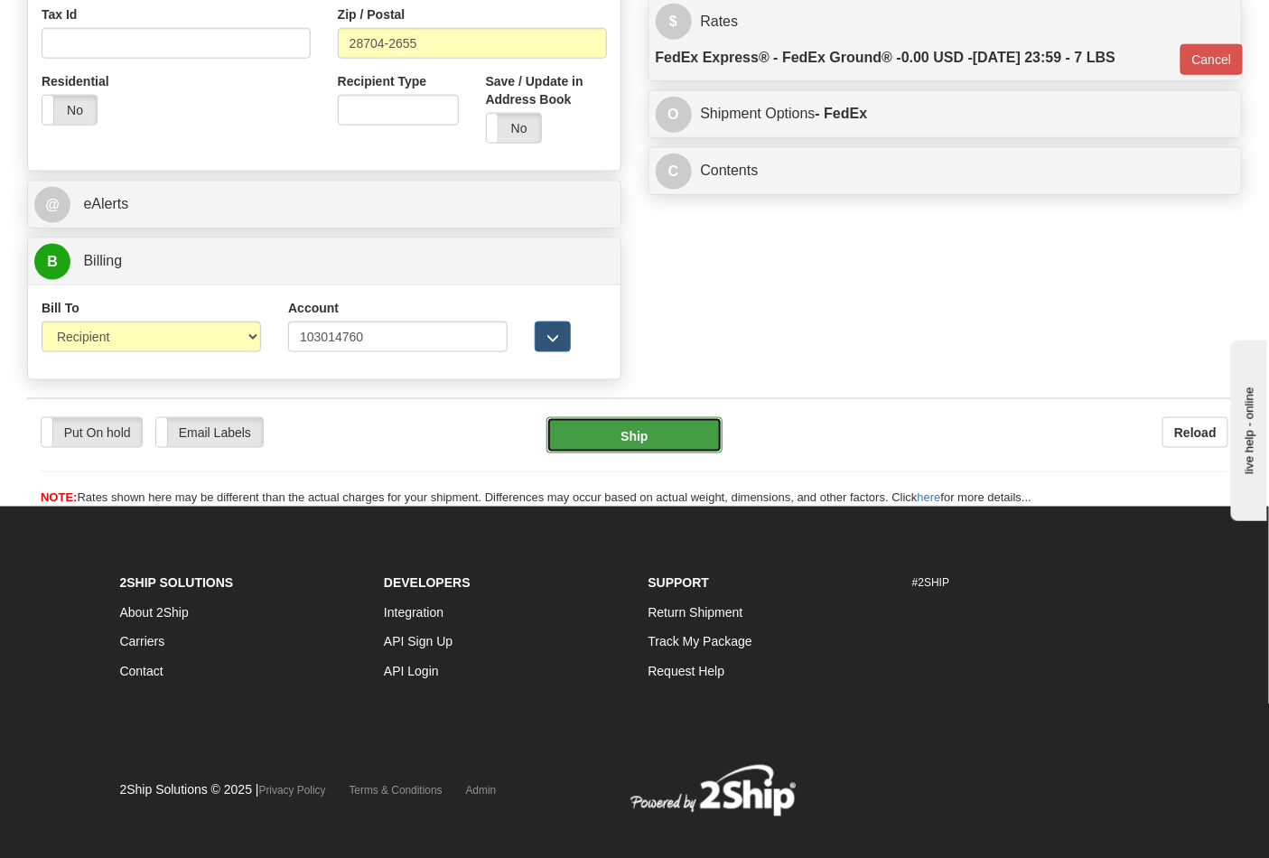
click at [657, 445] on button "Ship" at bounding box center [634, 435] width 175 height 36
